Goal: Information Seeking & Learning: Learn about a topic

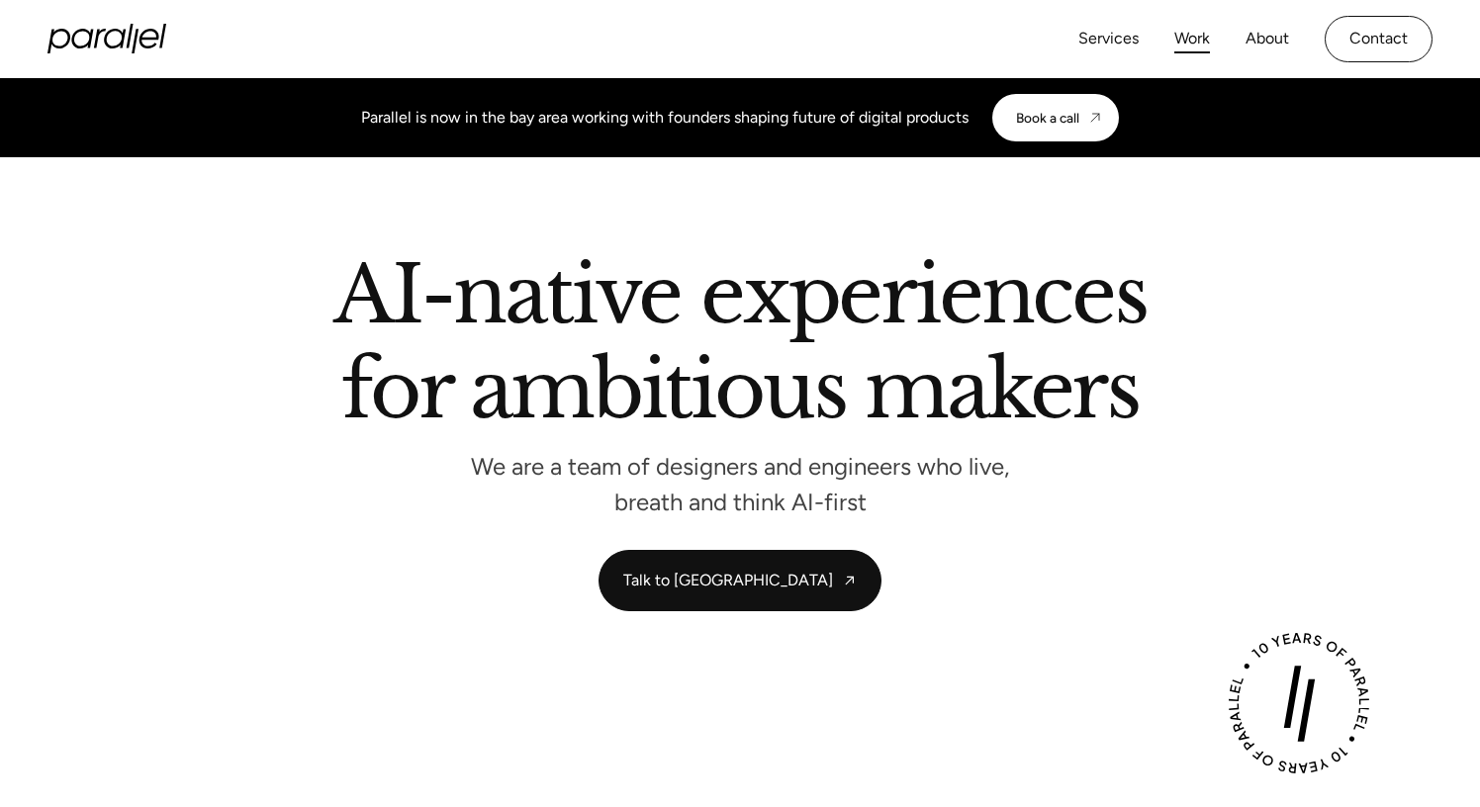
click at [1193, 39] on link "Work" at bounding box center [1193, 39] width 36 height 29
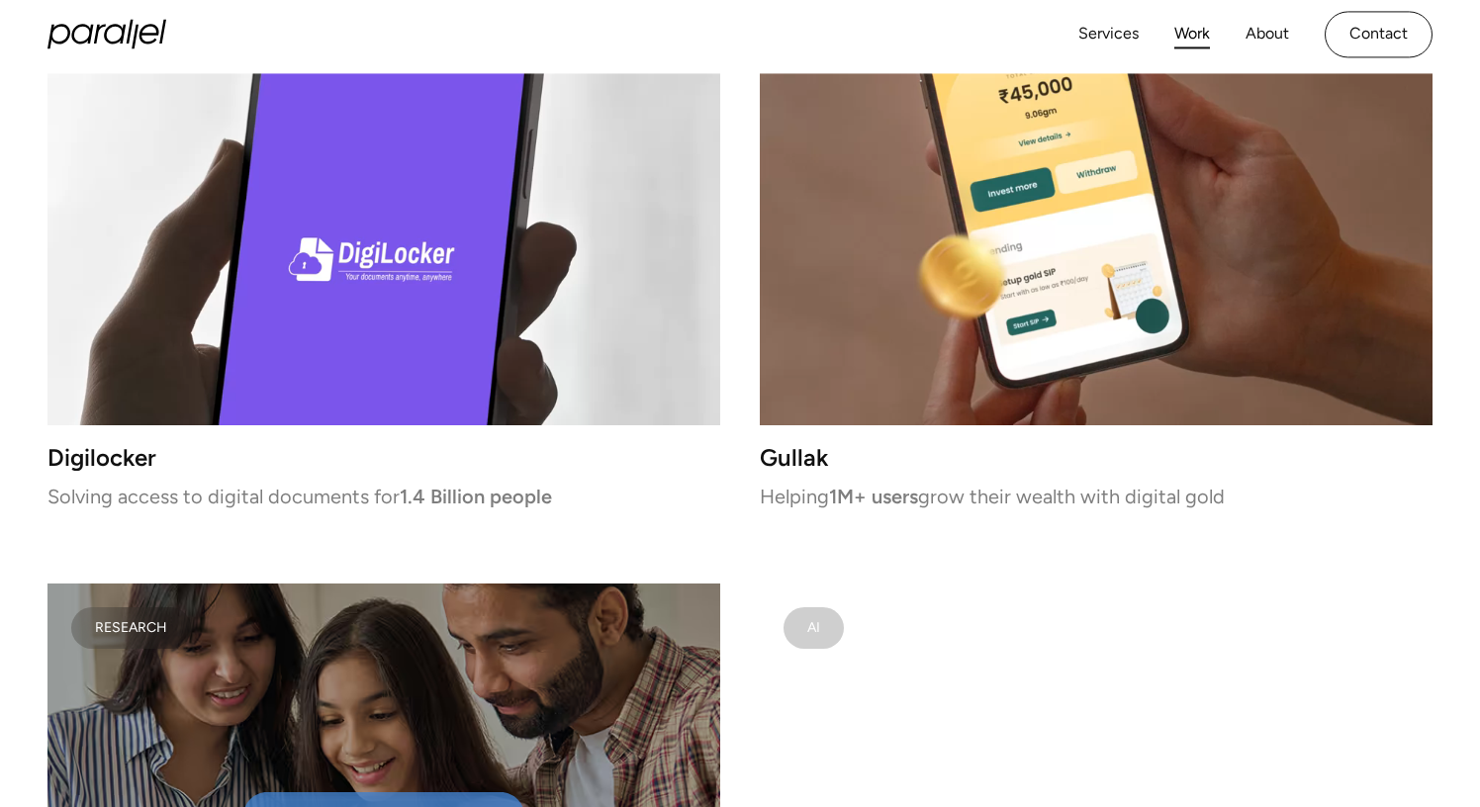
scroll to position [5586, 0]
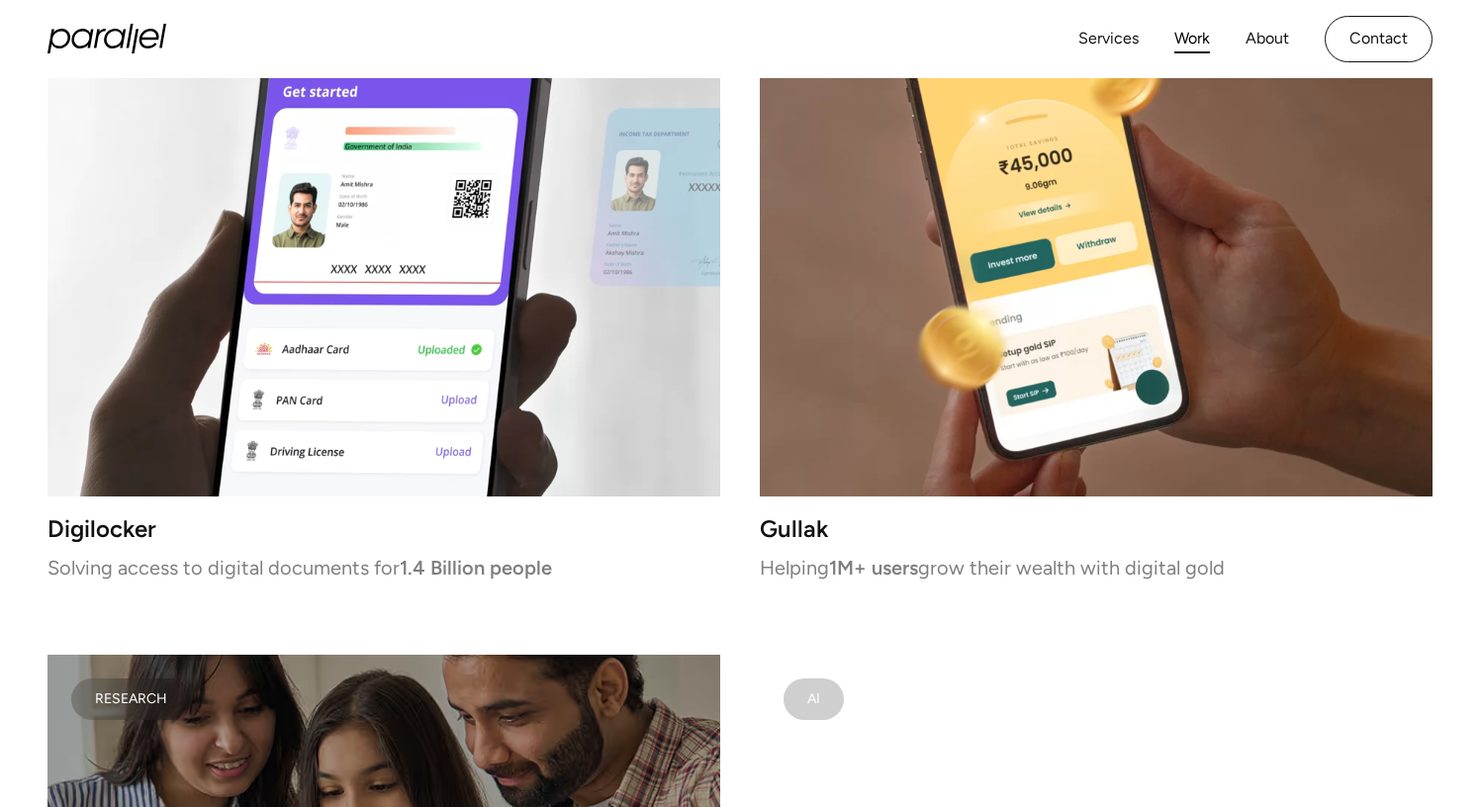
click at [695, 323] on video at bounding box center [383, 231] width 673 height 530
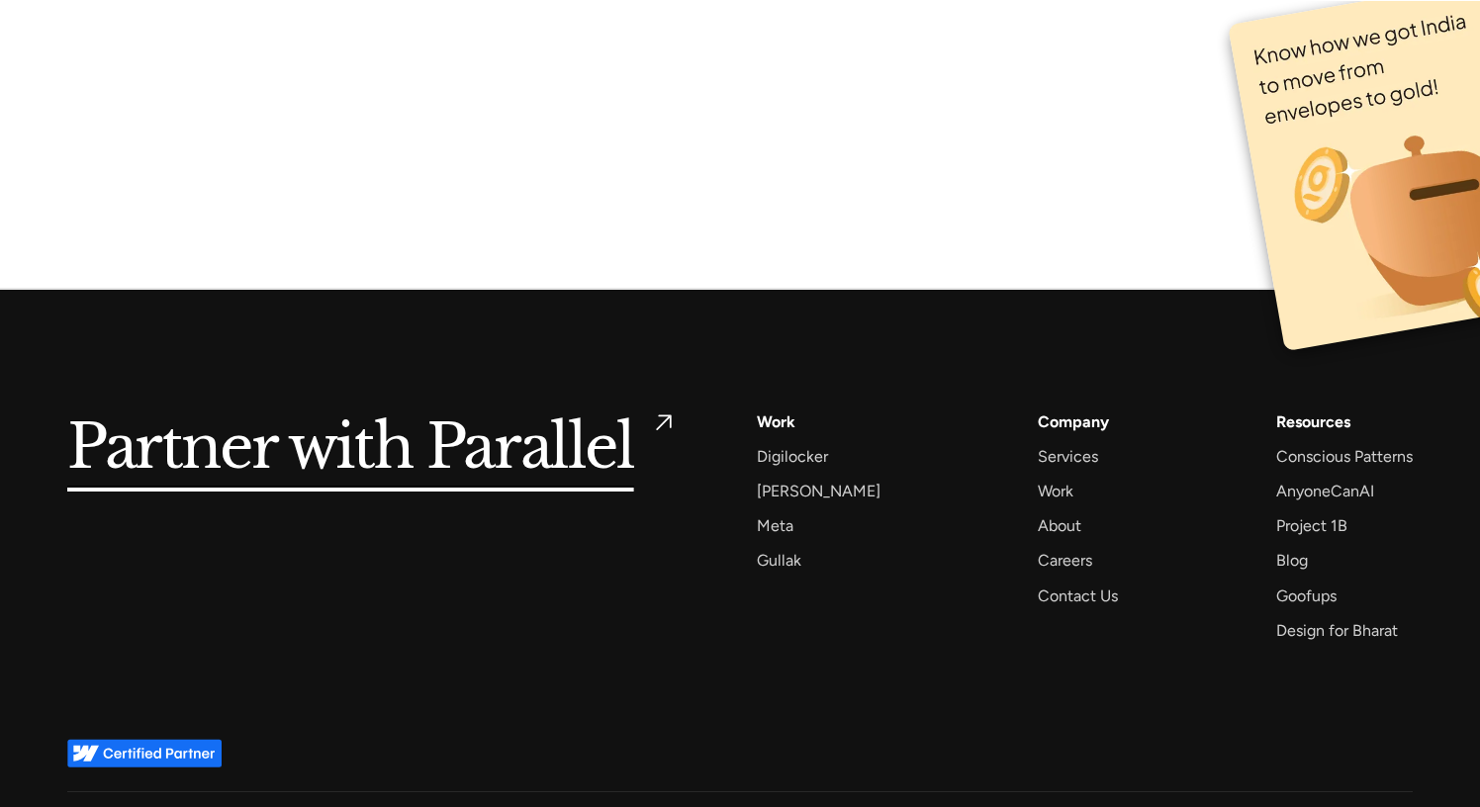
scroll to position [13127, 0]
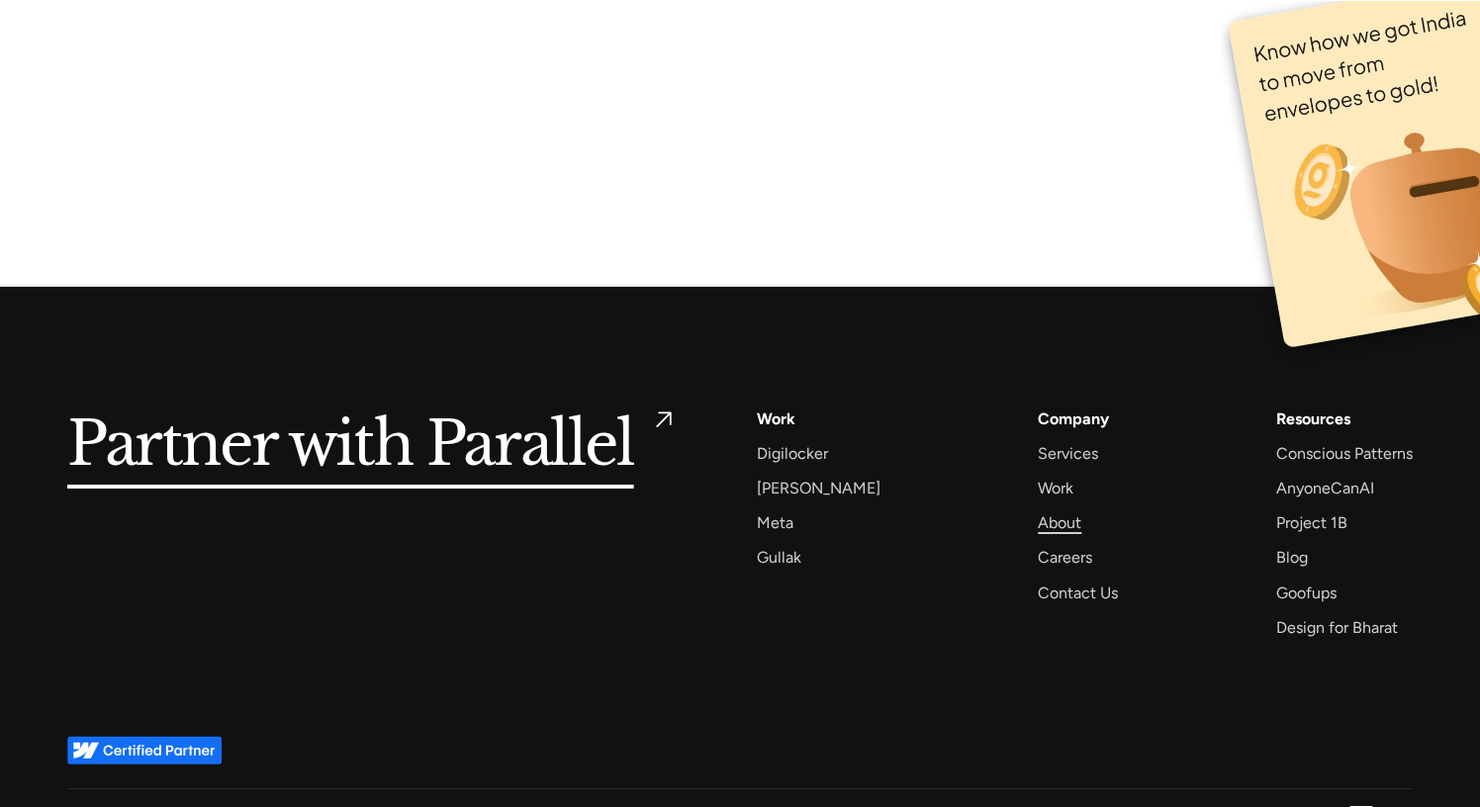
click at [1038, 519] on div "About" at bounding box center [1060, 523] width 44 height 27
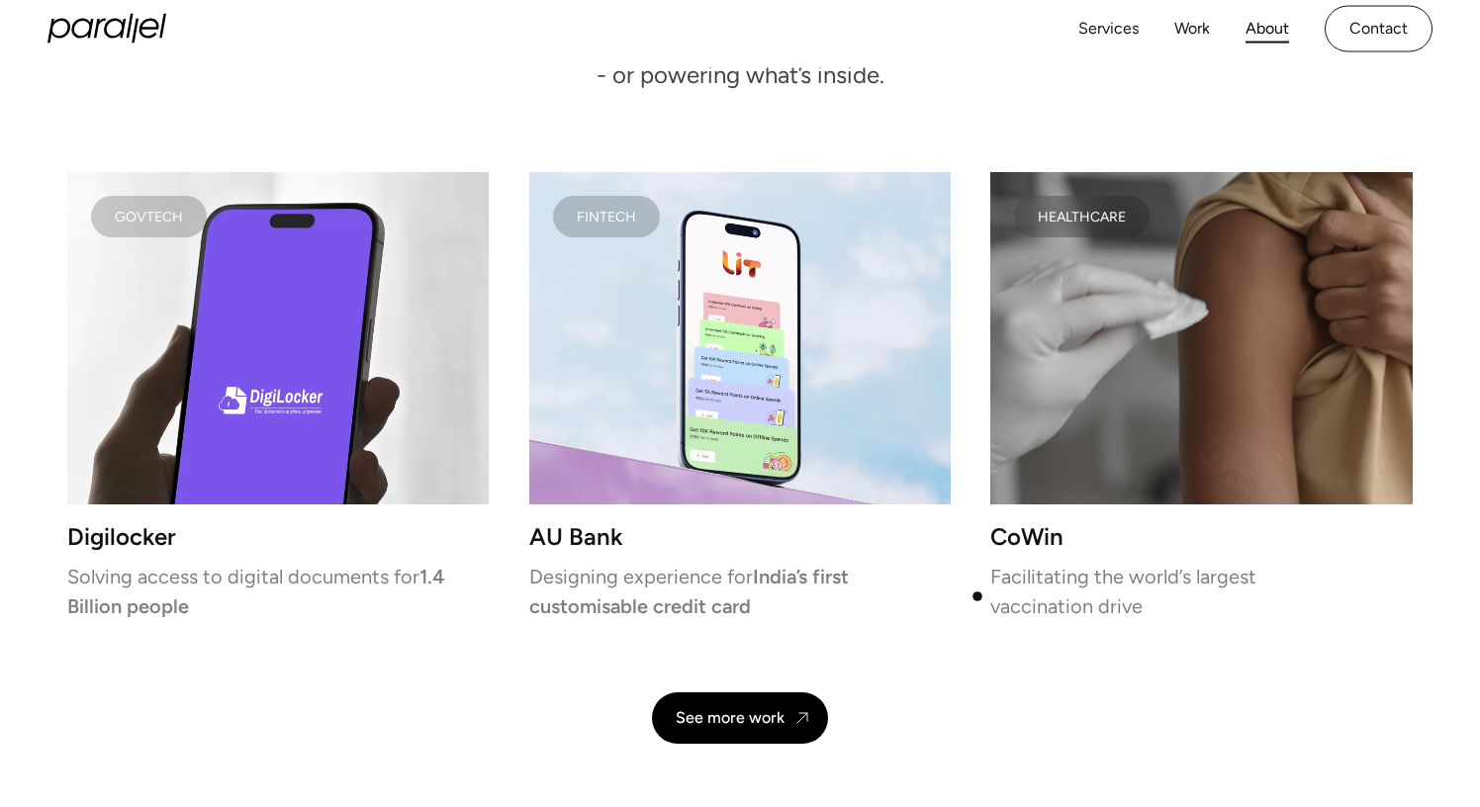
scroll to position [3953, 0]
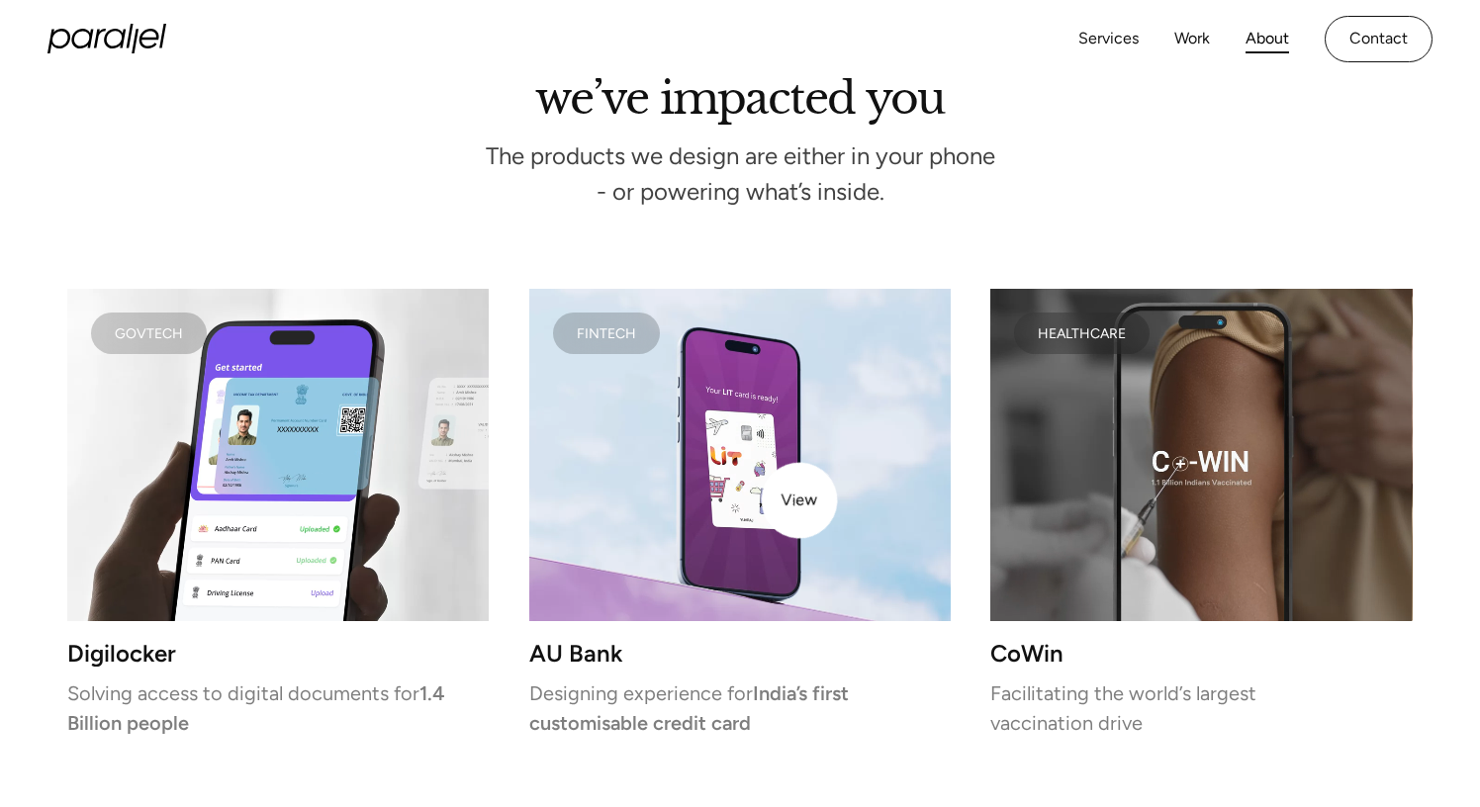
click at [800, 501] on video at bounding box center [740, 455] width 422 height 332
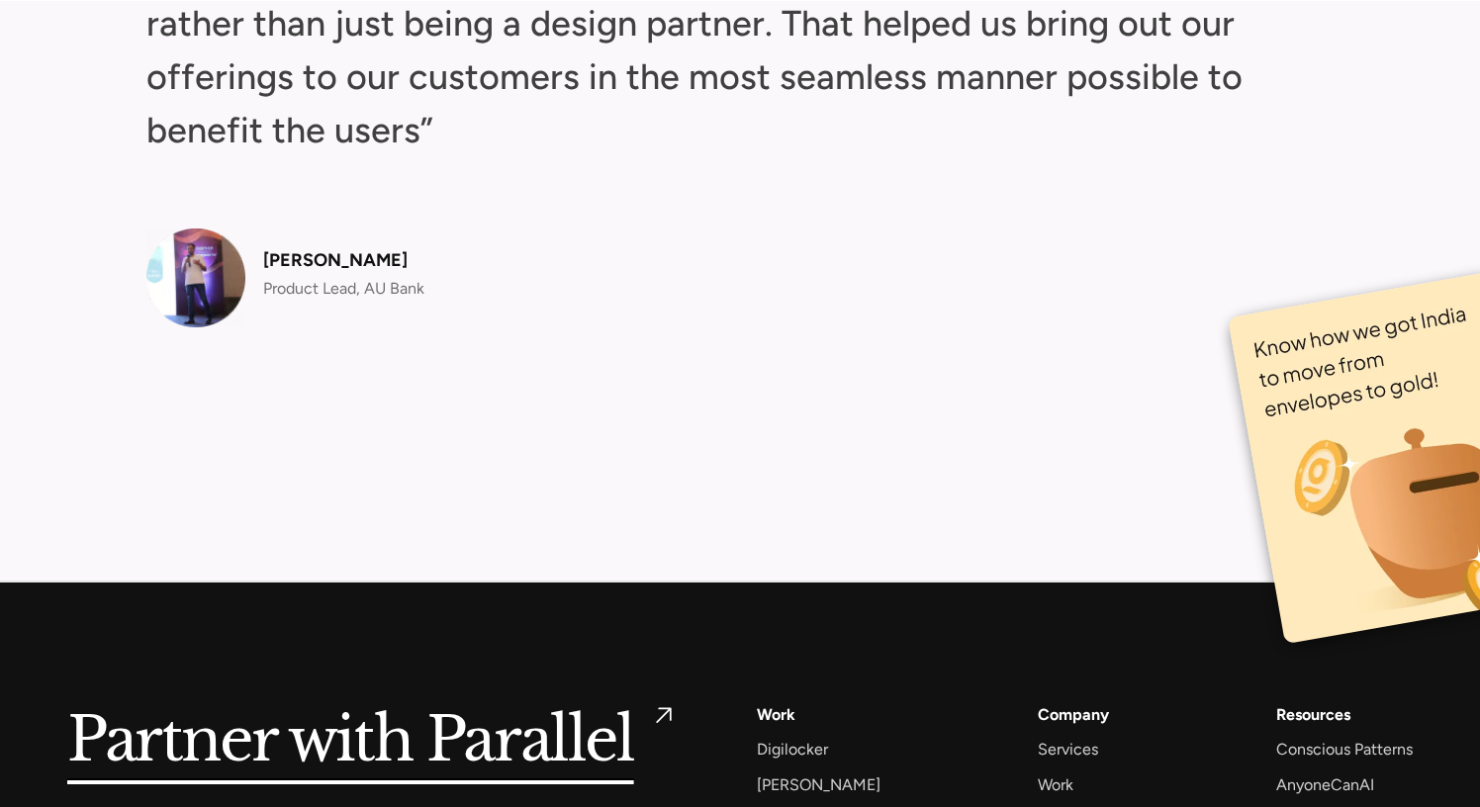
scroll to position [8079, 0]
